Goal: Transaction & Acquisition: Obtain resource

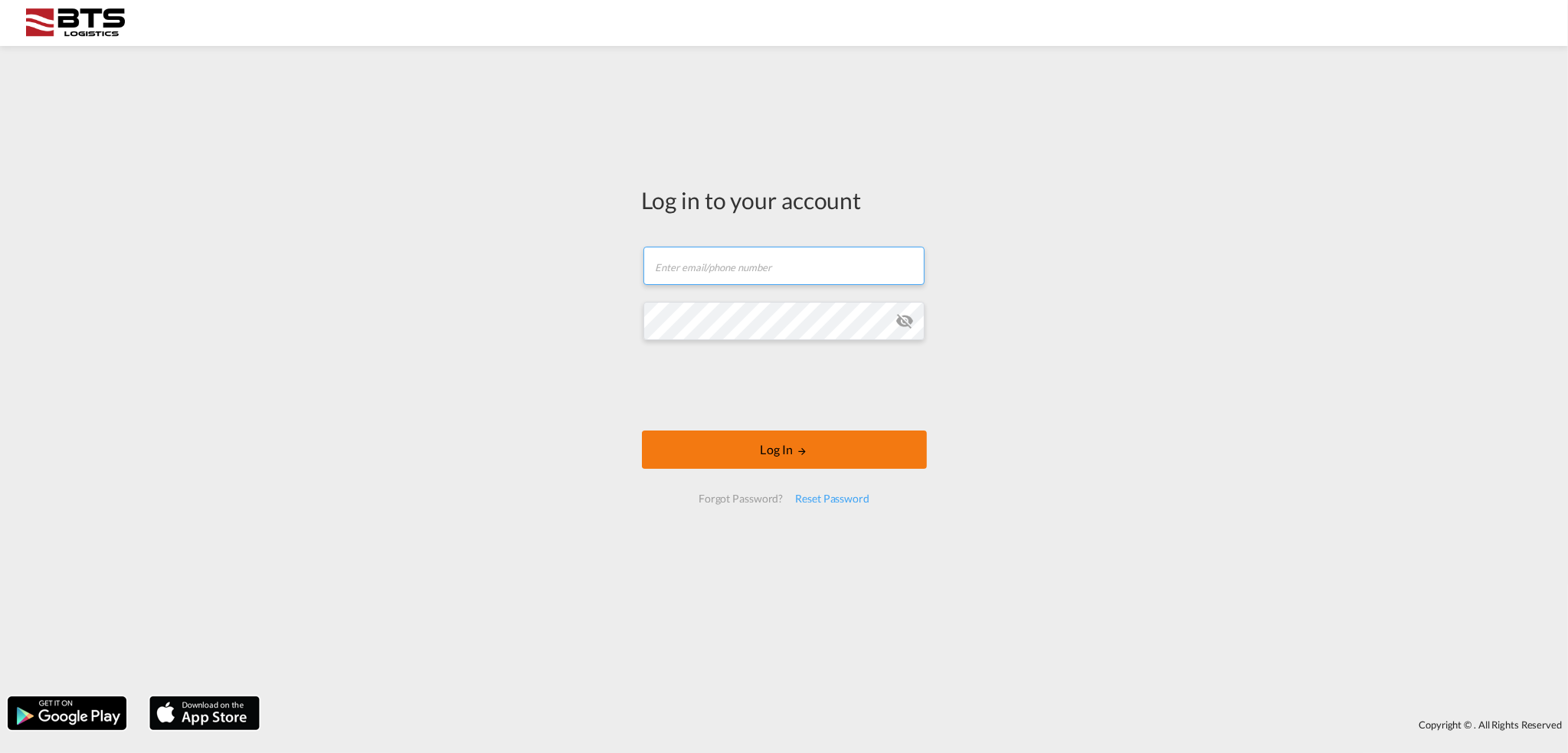
type input "[EMAIL_ADDRESS][DOMAIN_NAME]"
click at [787, 461] on button "Log In" at bounding box center [784, 449] width 285 height 39
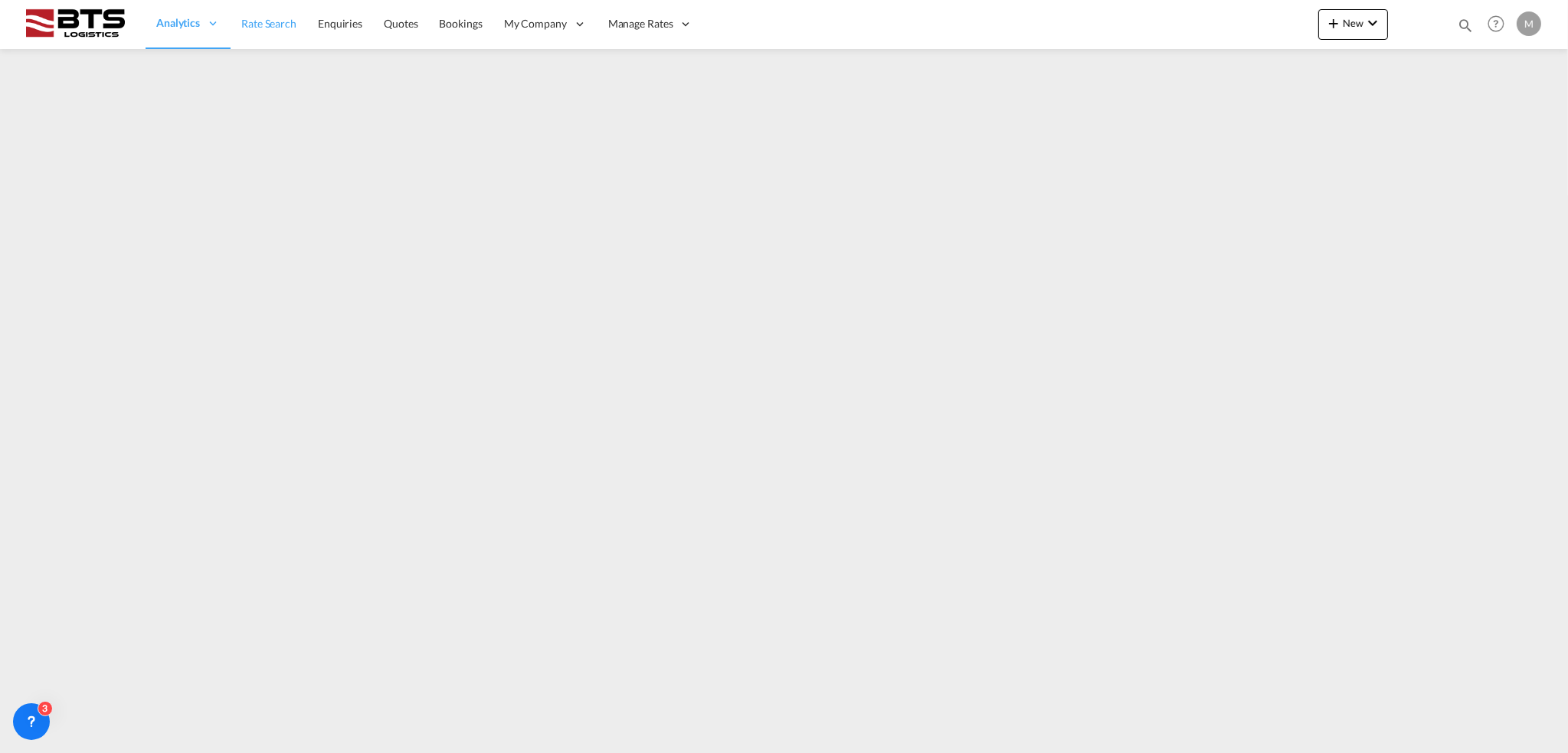
click at [275, 23] on span "Rate Search" at bounding box center [269, 23] width 55 height 13
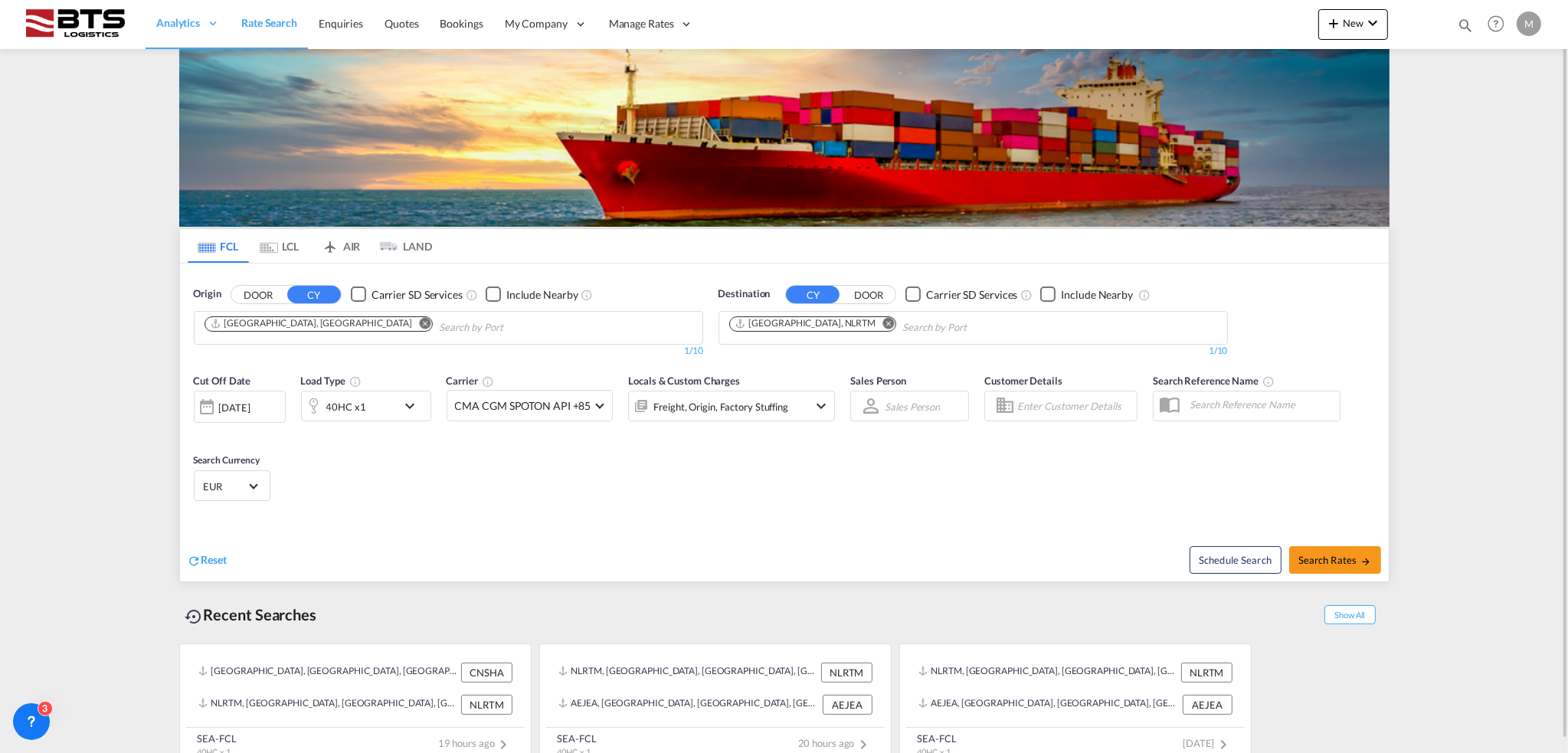
click at [412, 407] on md-icon "icon-chevron-down" at bounding box center [413, 406] width 26 height 19
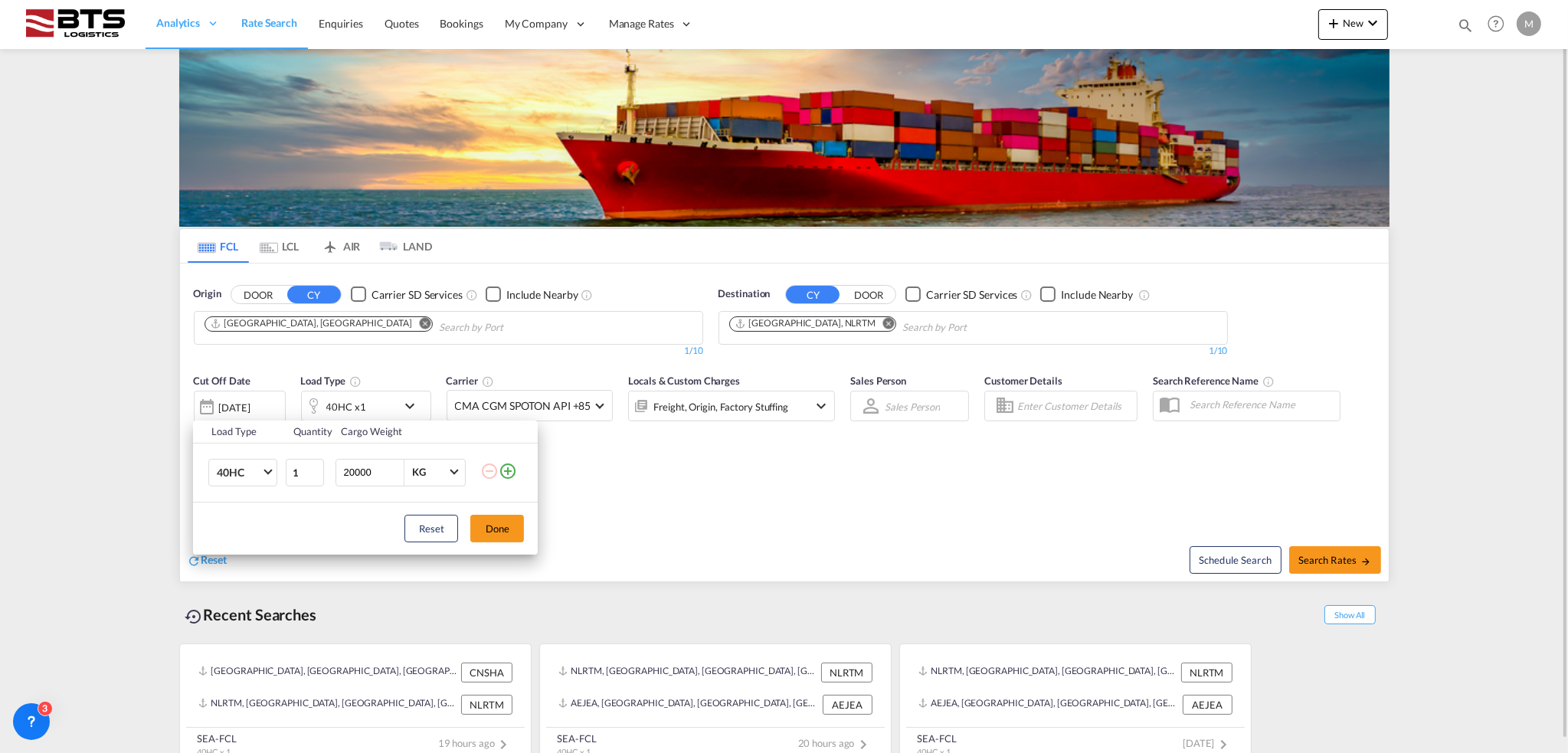
click at [412, 407] on div "Load Type Quantity Cargo Weight 40HC 20GP 40GP 40HC 45HC 20RE 40RE 40HR 20OT 40…" at bounding box center [784, 376] width 1568 height 753
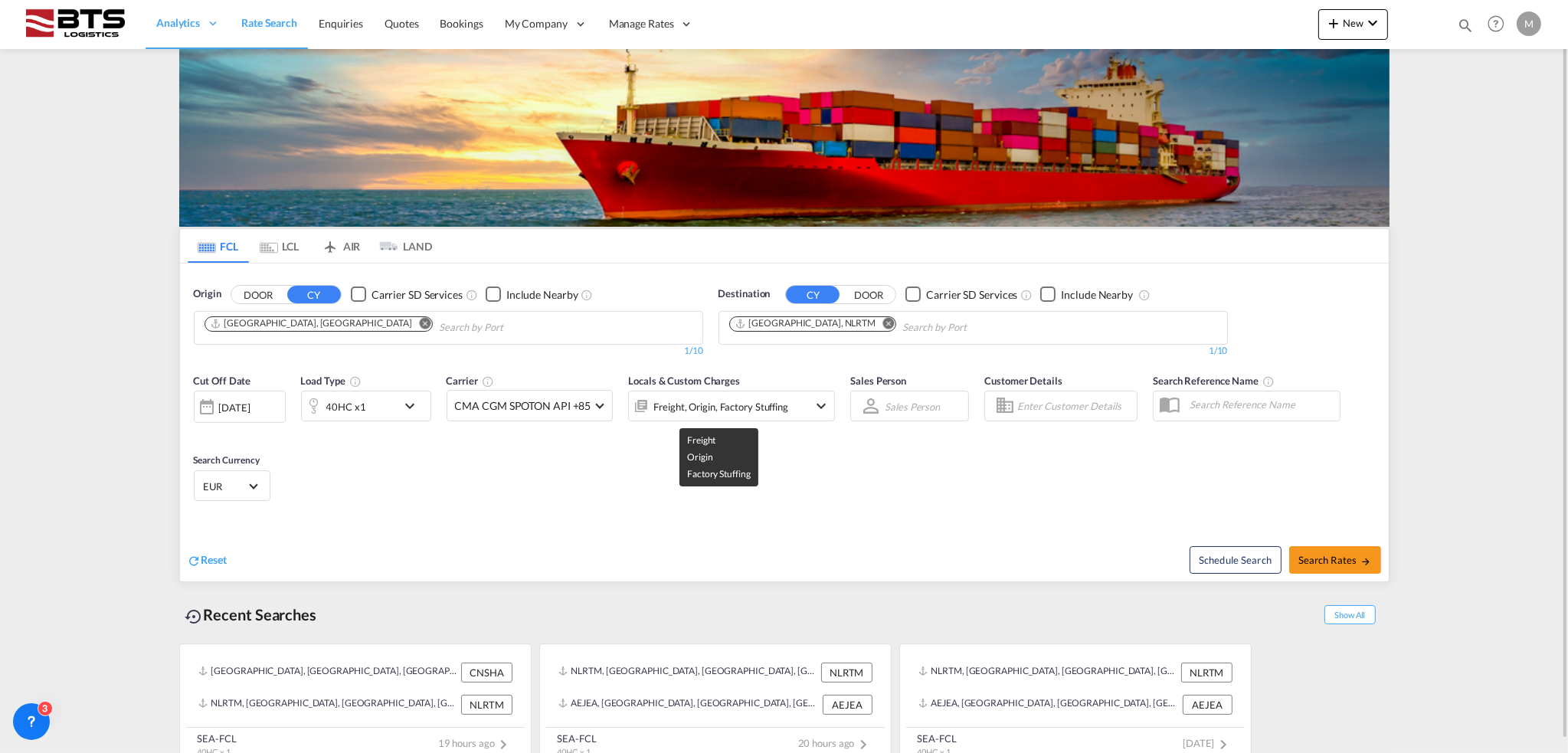
click at [759, 408] on div "Freight, Origin, Factory Stuffing" at bounding box center [720, 407] width 134 height 22
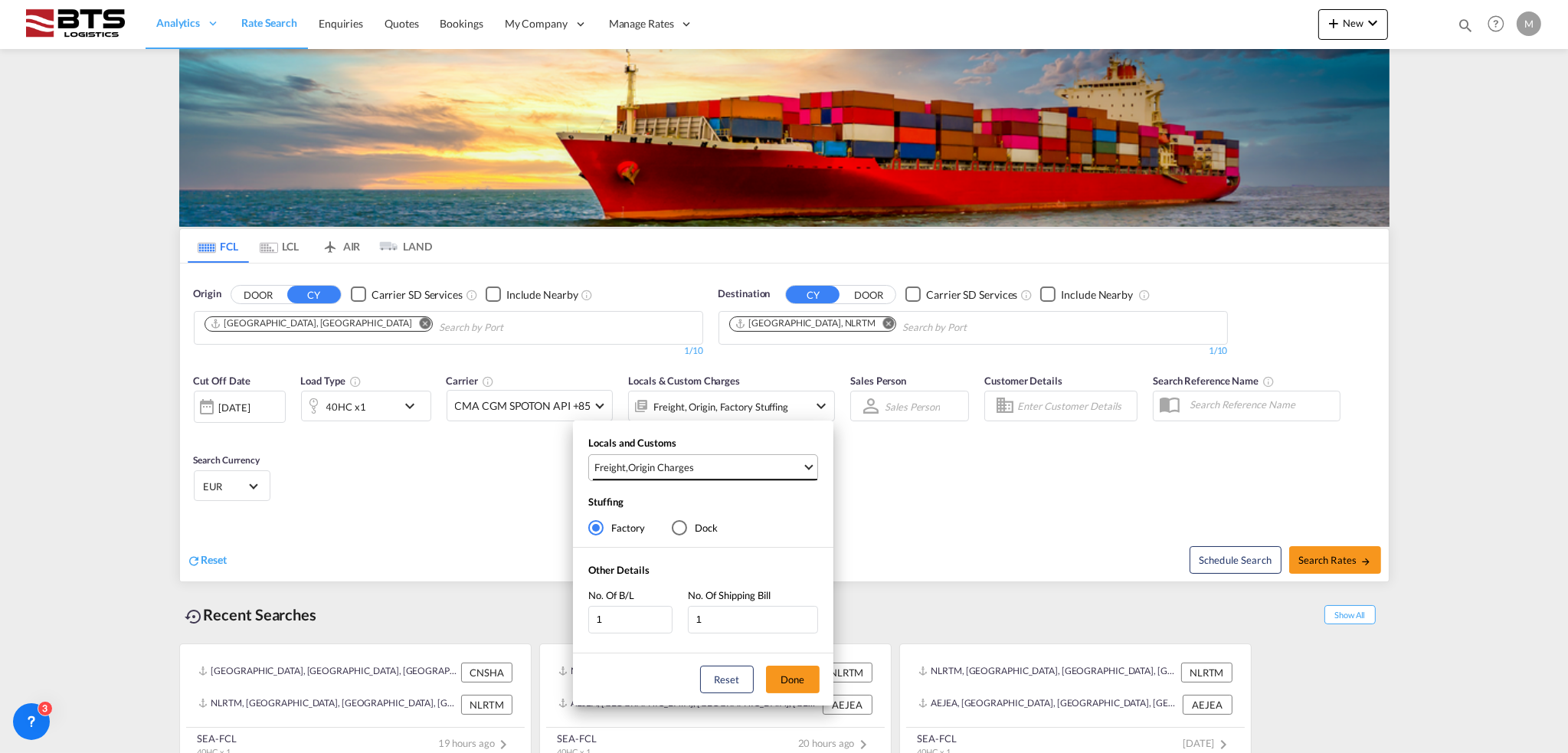
click at [726, 463] on span "Freight , Origin Charges" at bounding box center [698, 467] width 208 height 14
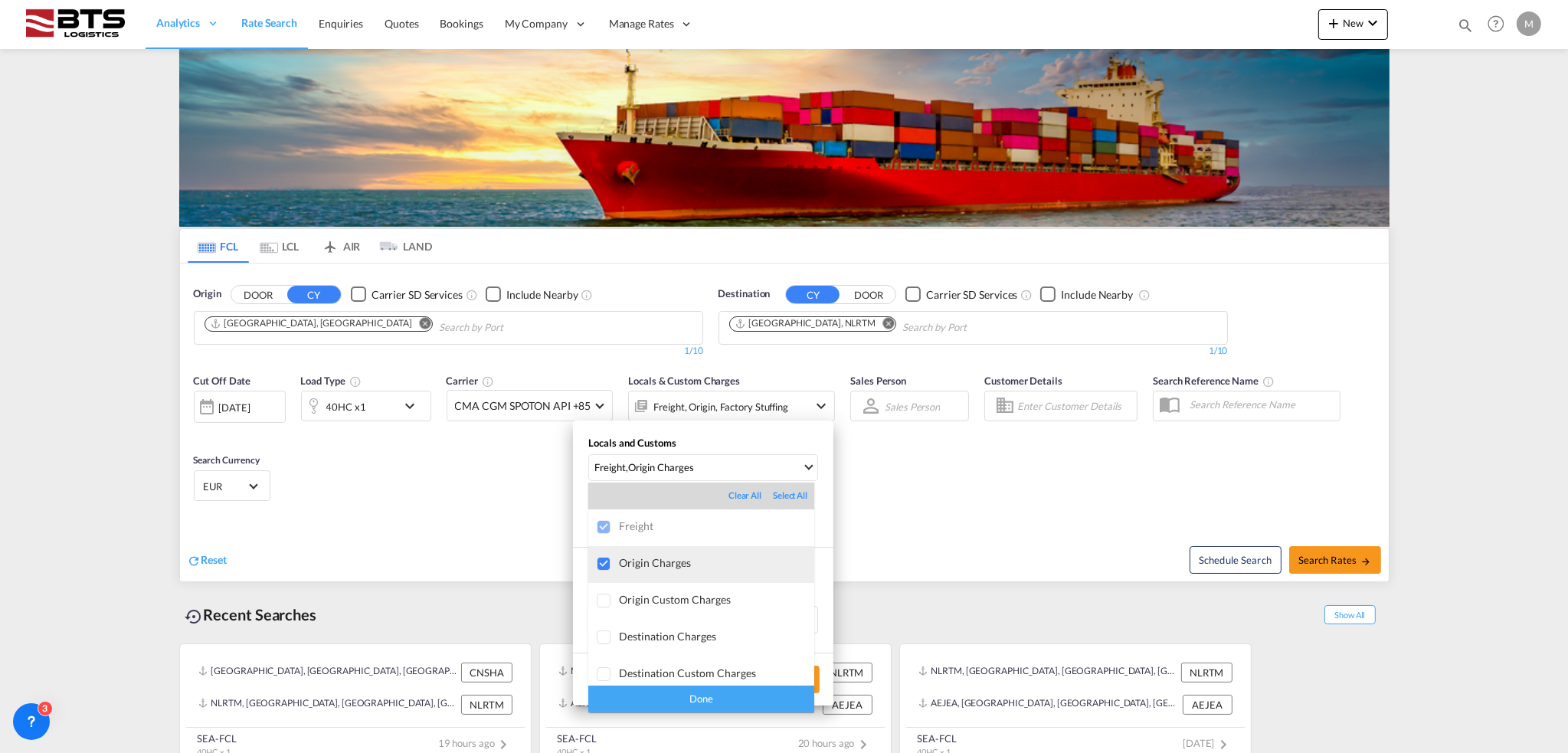
click at [601, 566] on div at bounding box center [604, 564] width 15 height 15
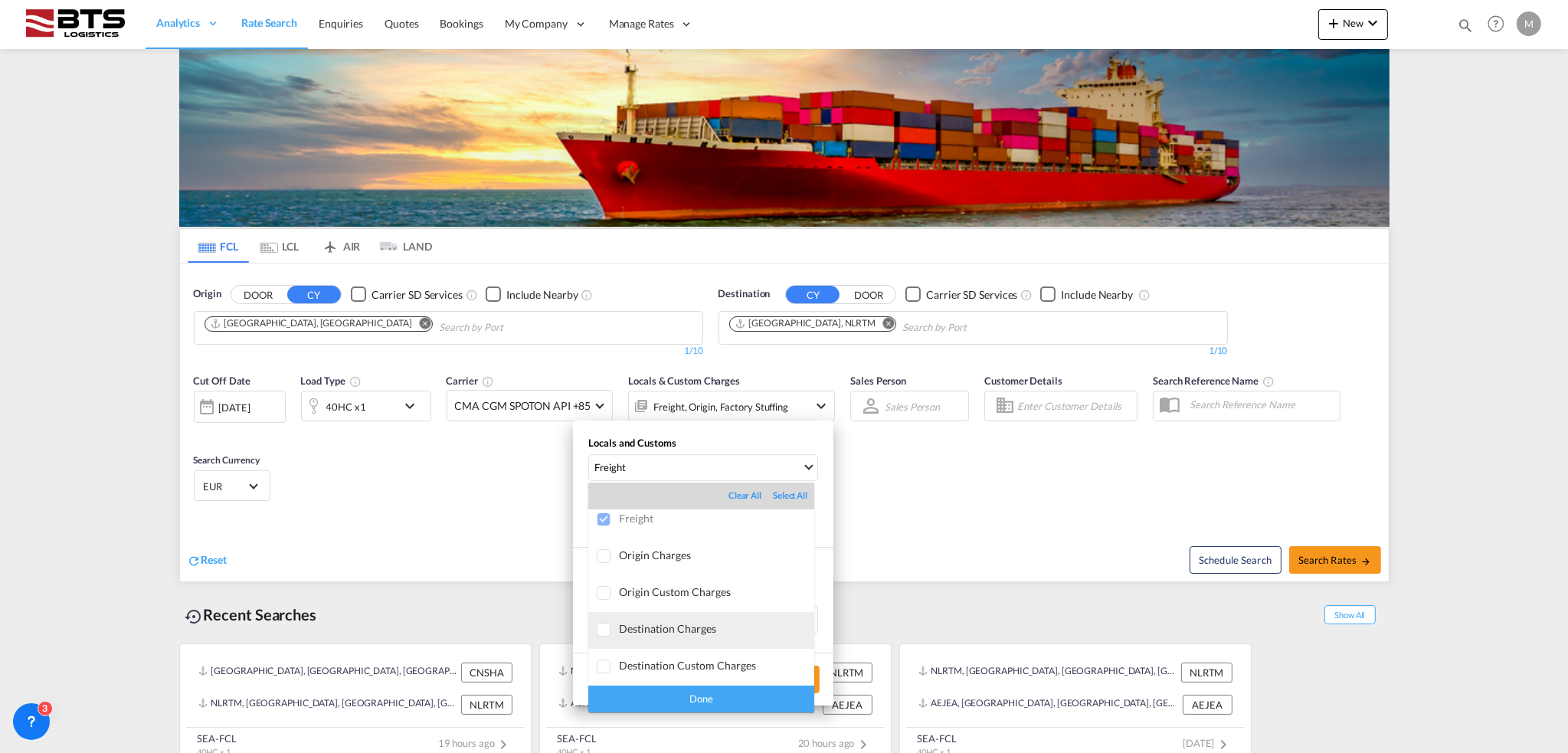
click at [602, 632] on div at bounding box center [604, 630] width 15 height 15
click at [658, 701] on div "Done" at bounding box center [701, 698] width 226 height 27
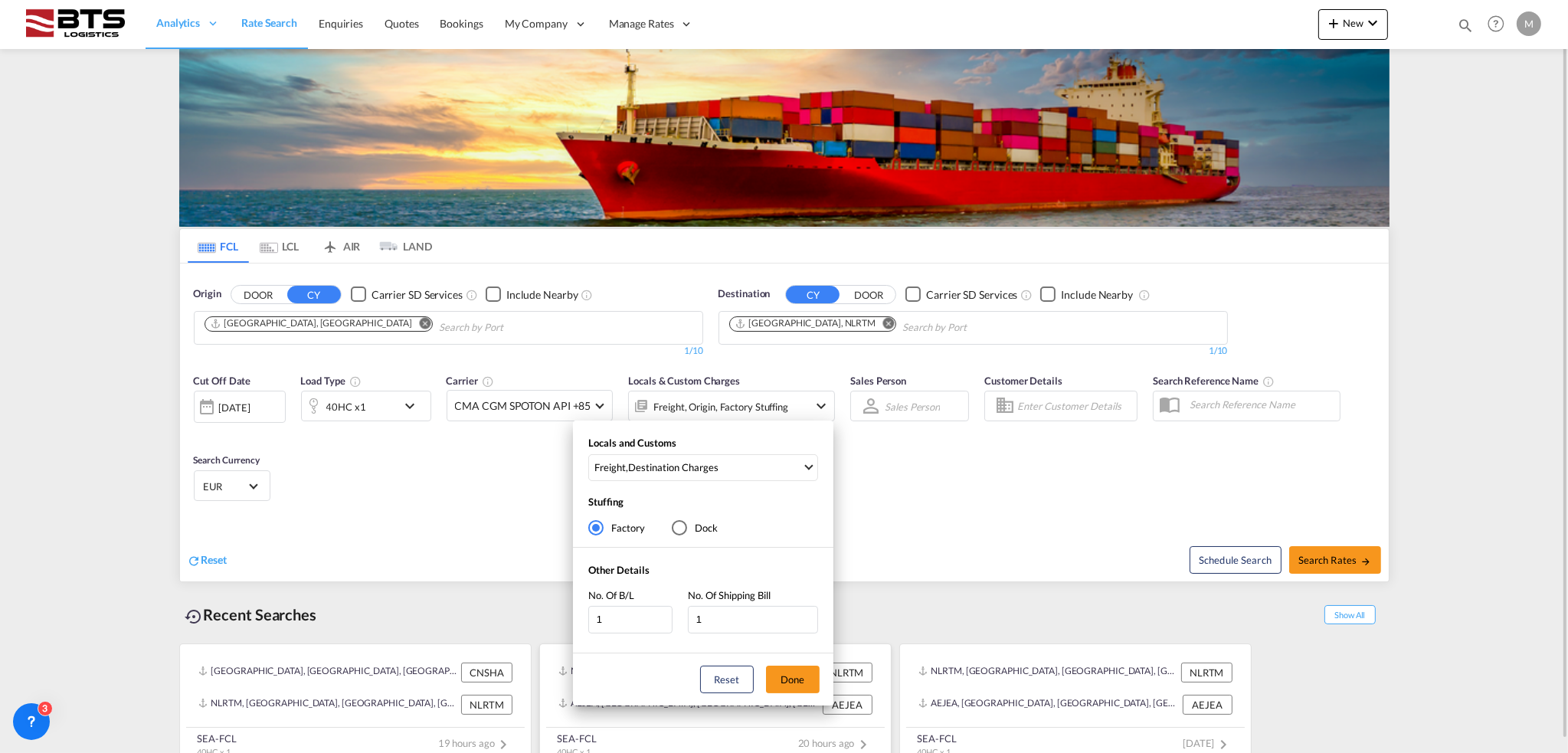
click at [800, 676] on button "Done" at bounding box center [792, 679] width 54 height 27
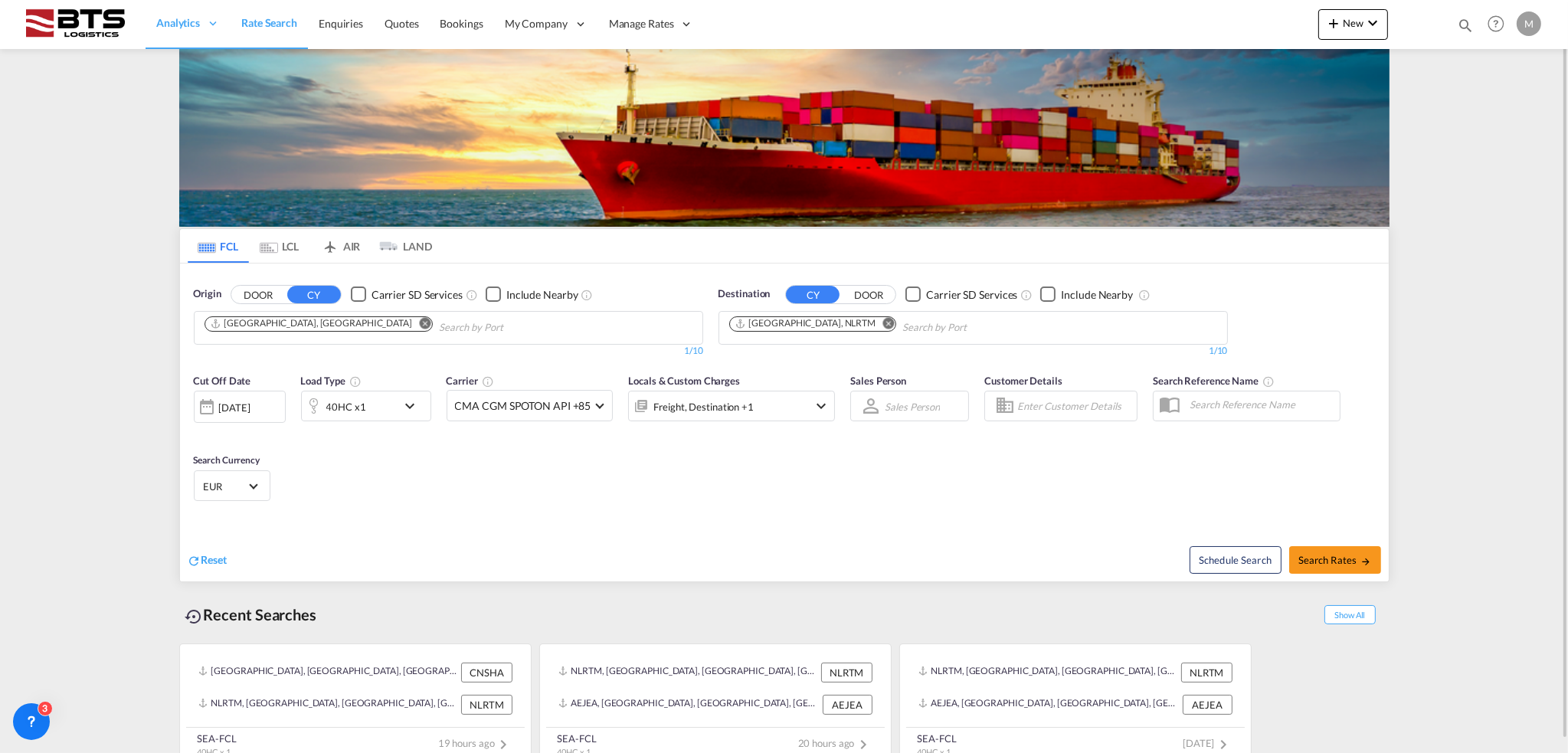
click at [409, 327] on button "Remove" at bounding box center [420, 325] width 23 height 15
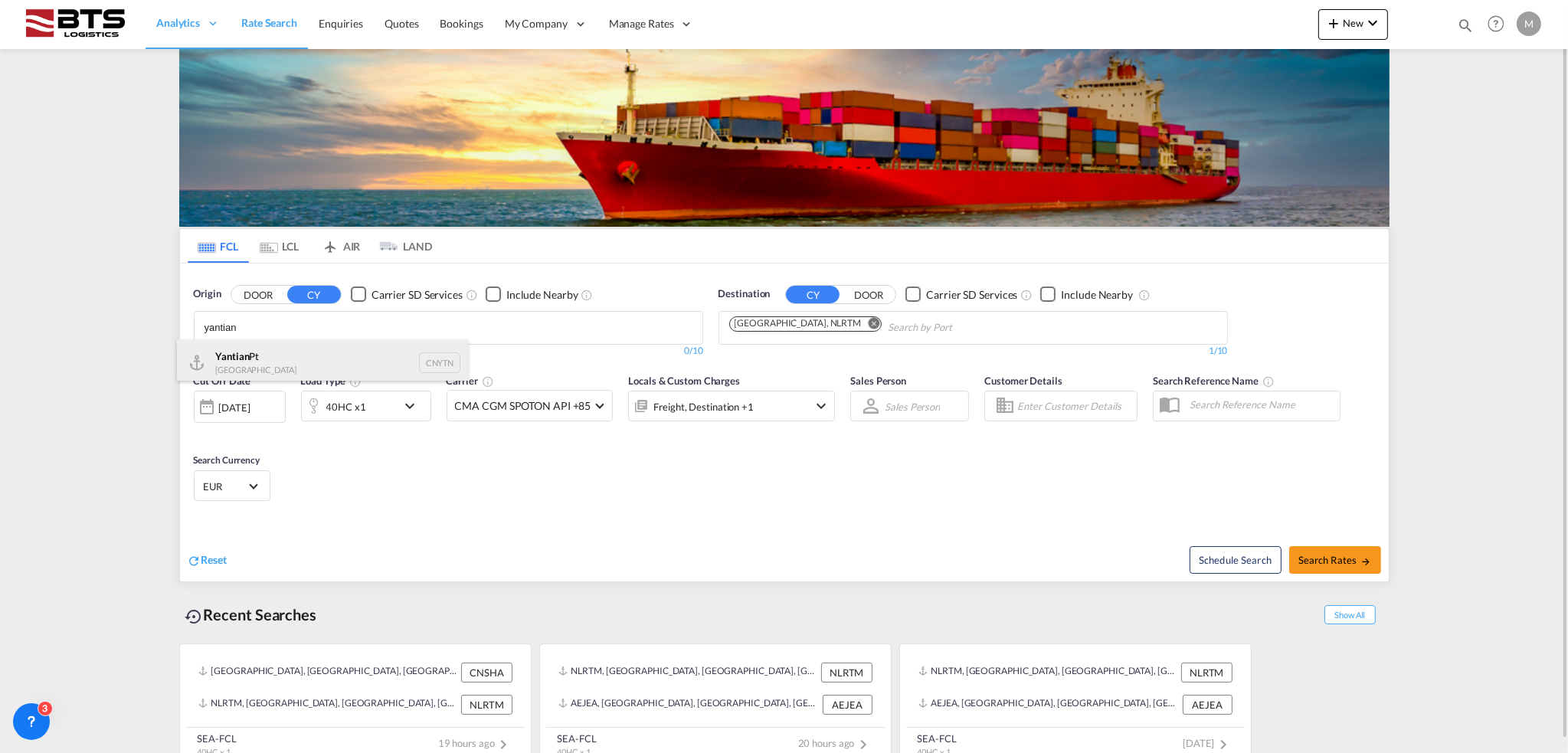
type input "yantian"
click at [250, 358] on div "Yantian Pt China CNYTN" at bounding box center [322, 362] width 291 height 46
click at [882, 324] on md-icon "Remove" at bounding box center [887, 323] width 11 height 11
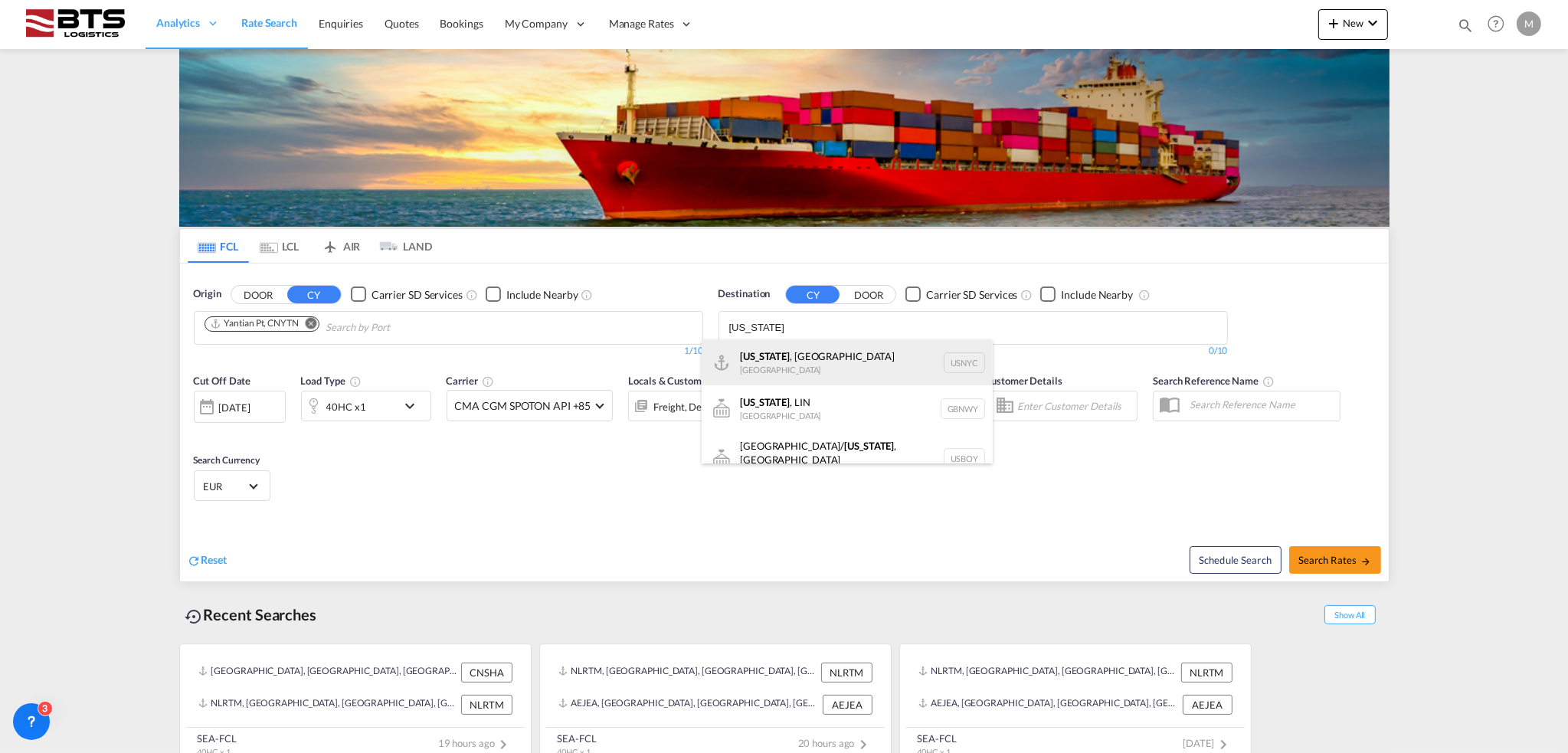
type input "[US_STATE]"
click at [809, 356] on div "[US_STATE] , [GEOGRAPHIC_DATA] [GEOGRAPHIC_DATA] USNYC" at bounding box center [846, 362] width 291 height 46
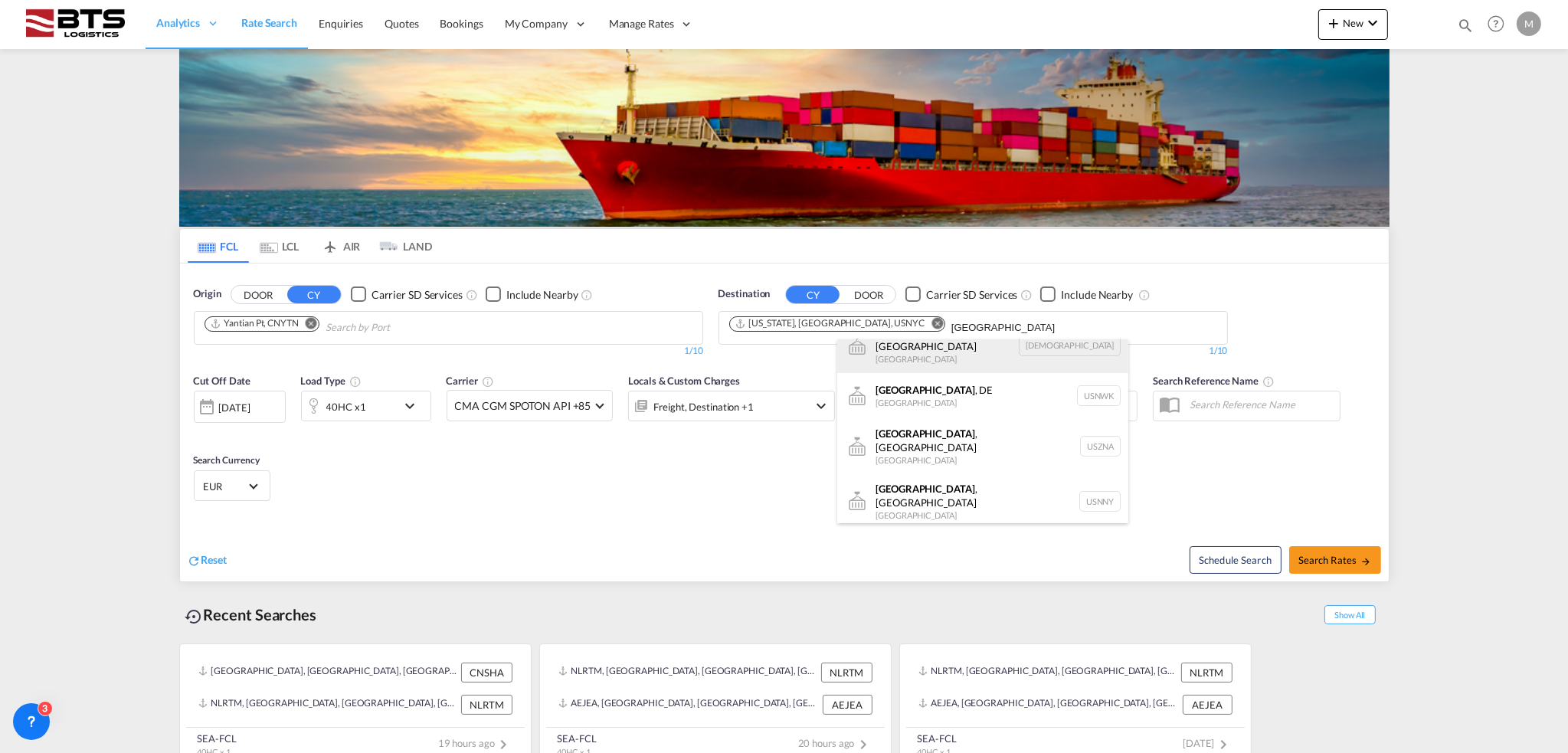
scroll to position [92, 0]
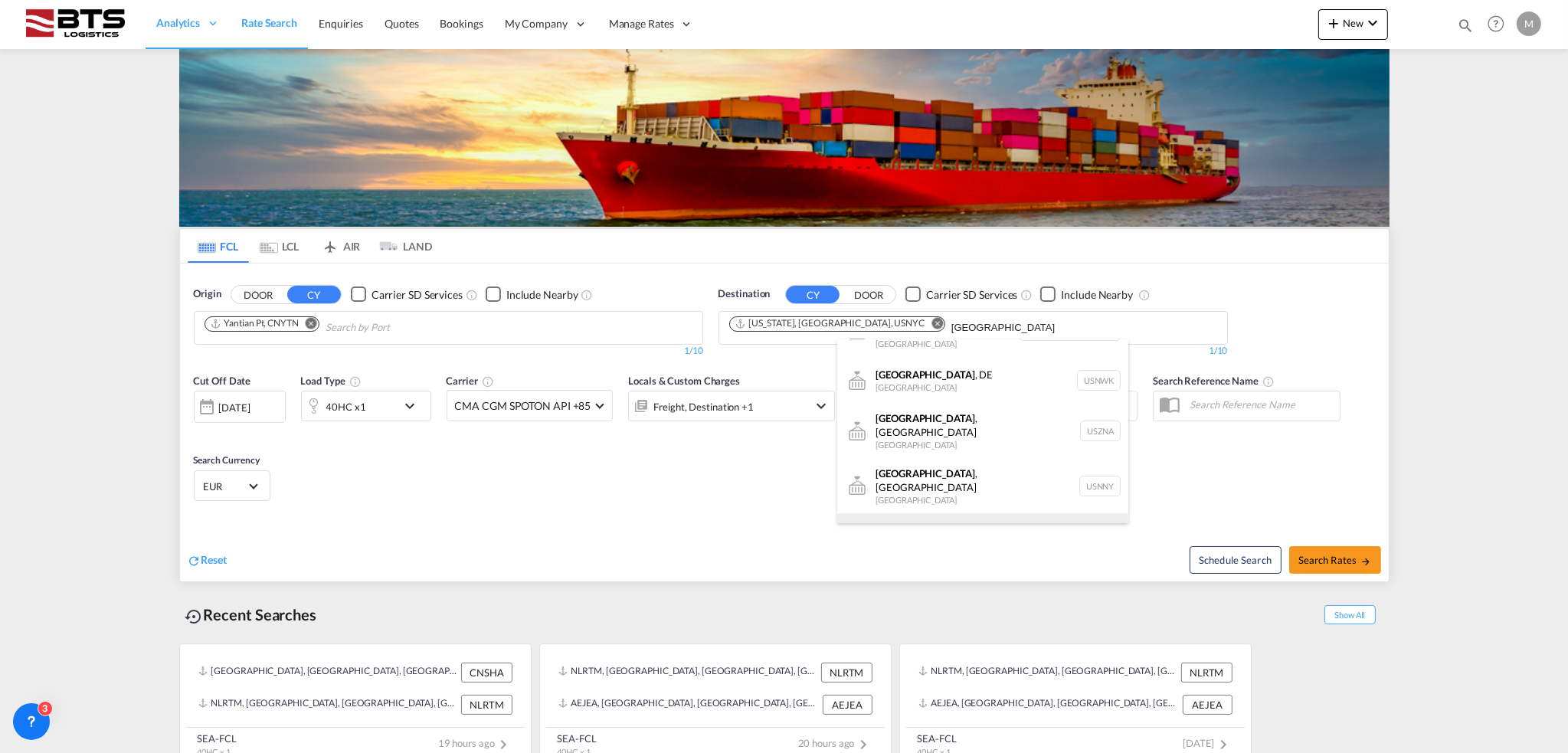
type input "[GEOGRAPHIC_DATA]"
click at [929, 513] on div "[GEOGRAPHIC_DATA] , [GEOGRAPHIC_DATA] [GEOGRAPHIC_DATA] USEWR" at bounding box center [982, 540] width 291 height 55
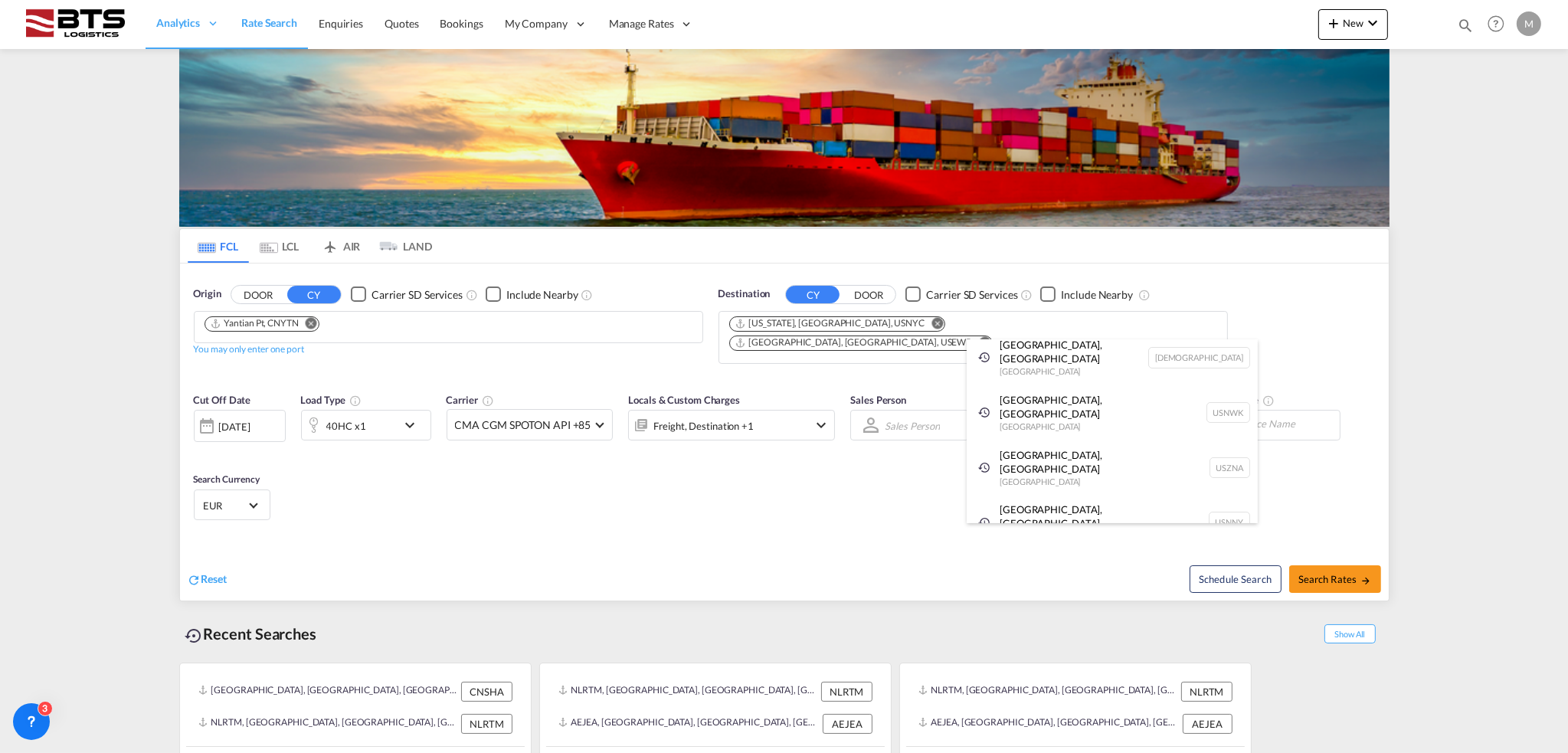
scroll to position [23, 0]
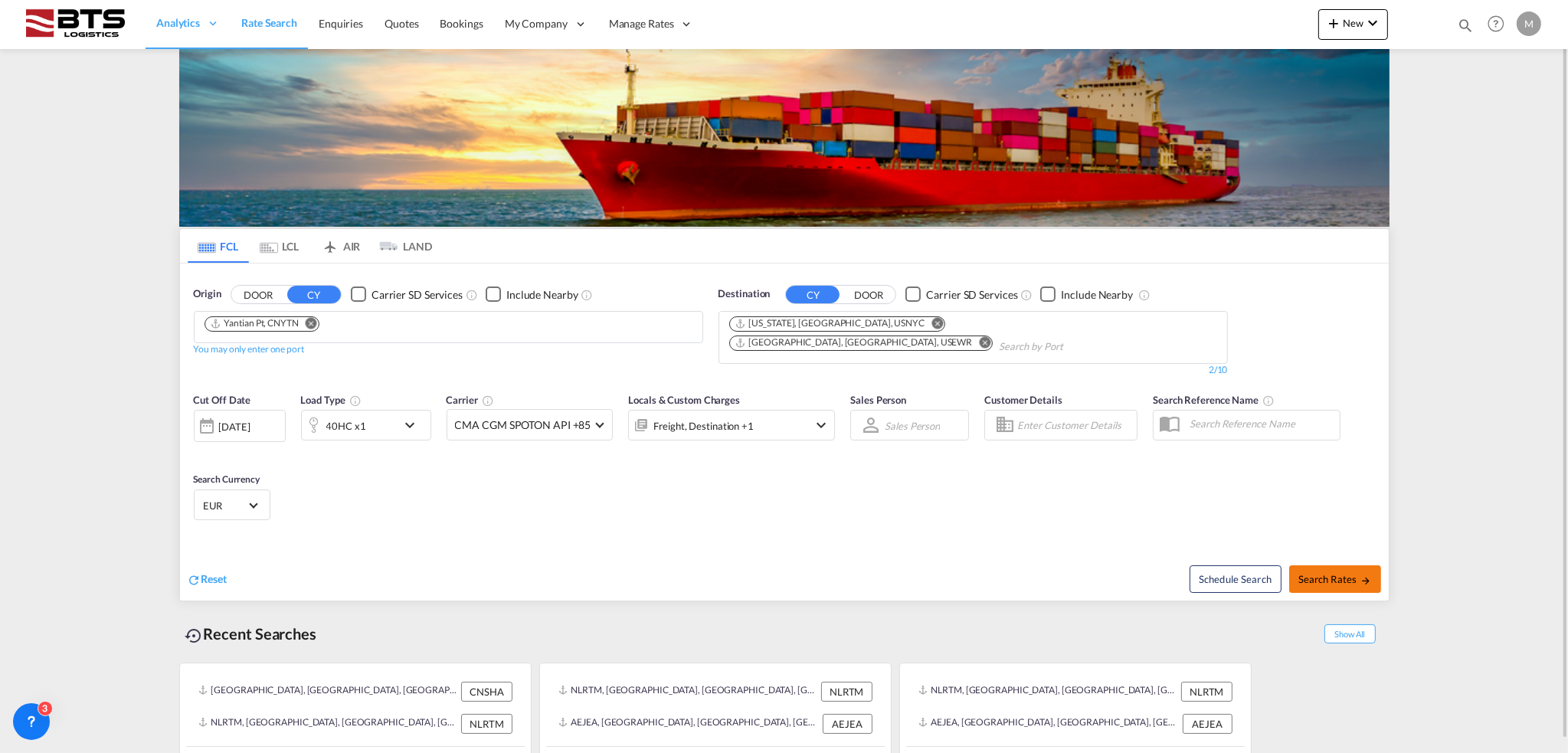
click at [1323, 573] on span "Search Rates" at bounding box center [1334, 578] width 73 height 12
type input "CNYTN to USNYC,USEWR / [DATE]"
